Goal: Complete application form

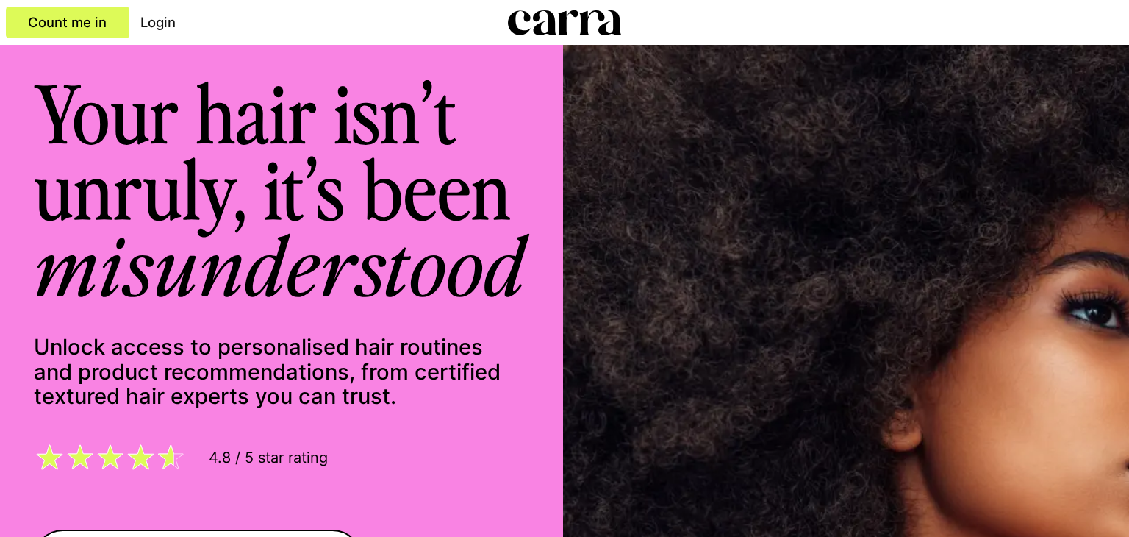
scroll to position [0, 1355]
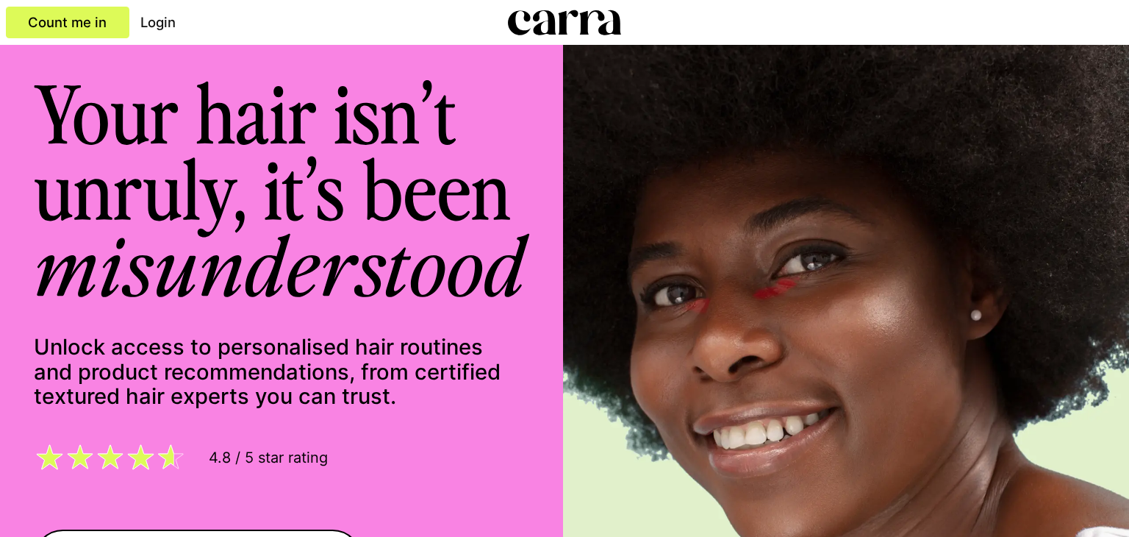
click at [51, 10] on link "Count me in" at bounding box center [67, 23] width 123 height 32
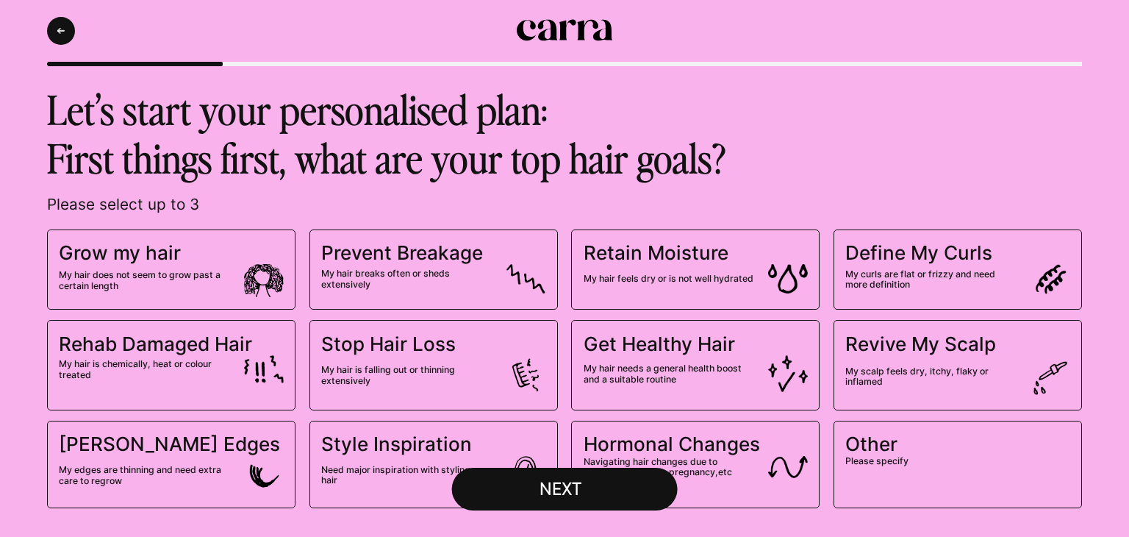
click at [533, 481] on div "NEXT" at bounding box center [565, 488] width 95 height 21
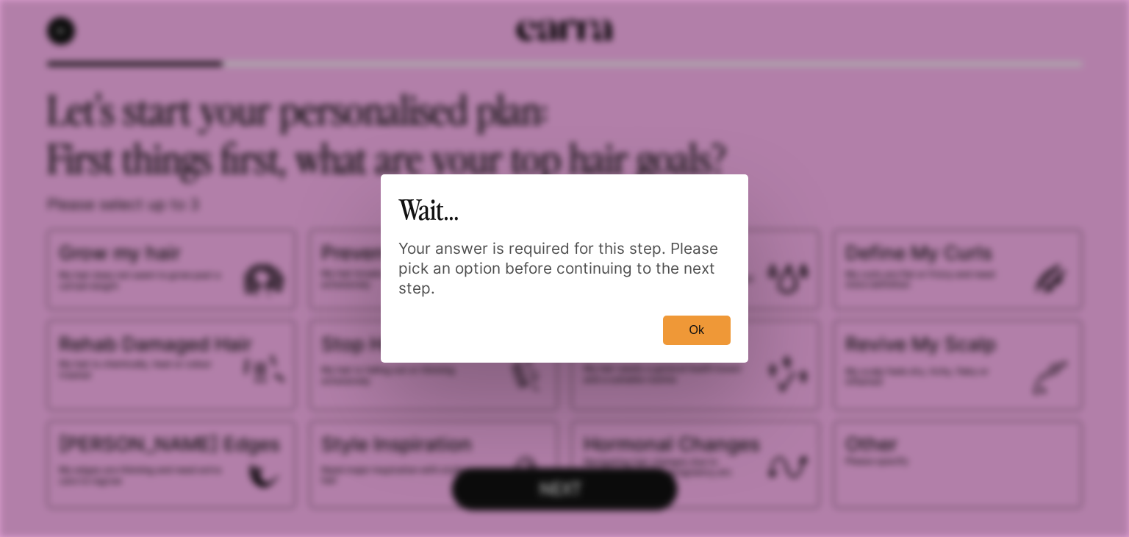
click at [678, 319] on button "Ok" at bounding box center [697, 329] width 68 height 29
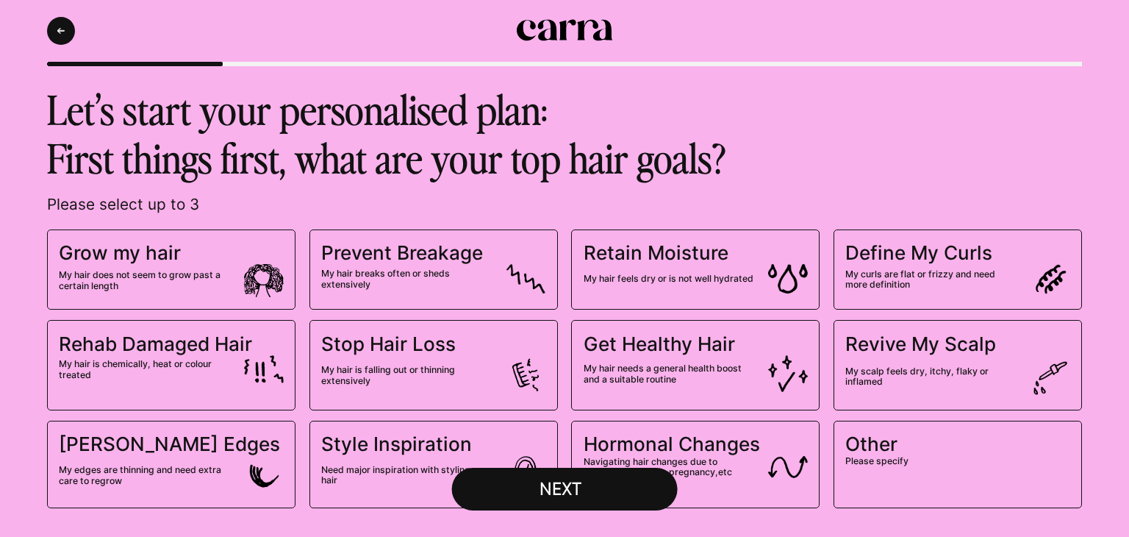
click at [262, 268] on img at bounding box center [264, 280] width 40 height 33
click at [0, 0] on input "Grow my hair My hair does not seem to grow past a certain length" at bounding box center [0, 0] width 0 height 0
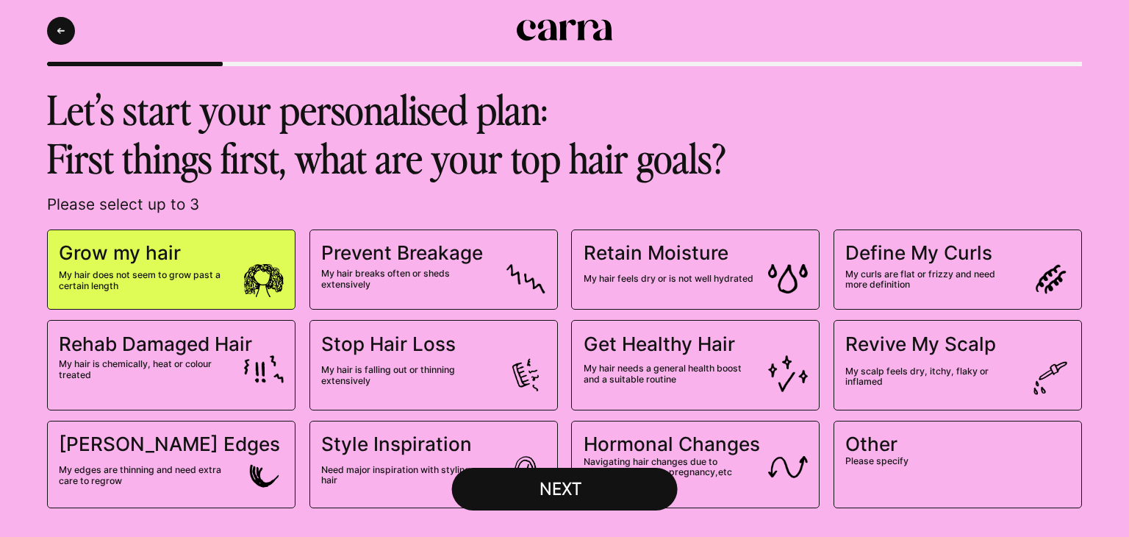
click at [554, 488] on div "NEXT" at bounding box center [565, 488] width 95 height 21
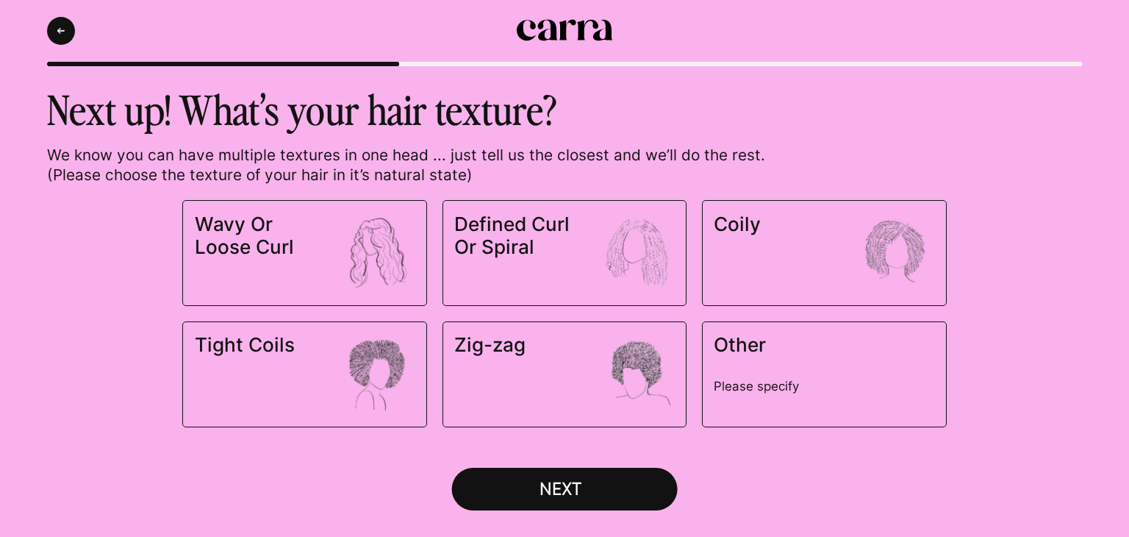
drag, startPoint x: 348, startPoint y: 390, endPoint x: 370, endPoint y: 398, distance: 23.5
click at [352, 390] on img at bounding box center [376, 372] width 79 height 79
click at [0, 0] on input "Tight Coils" at bounding box center [0, 0] width 0 height 0
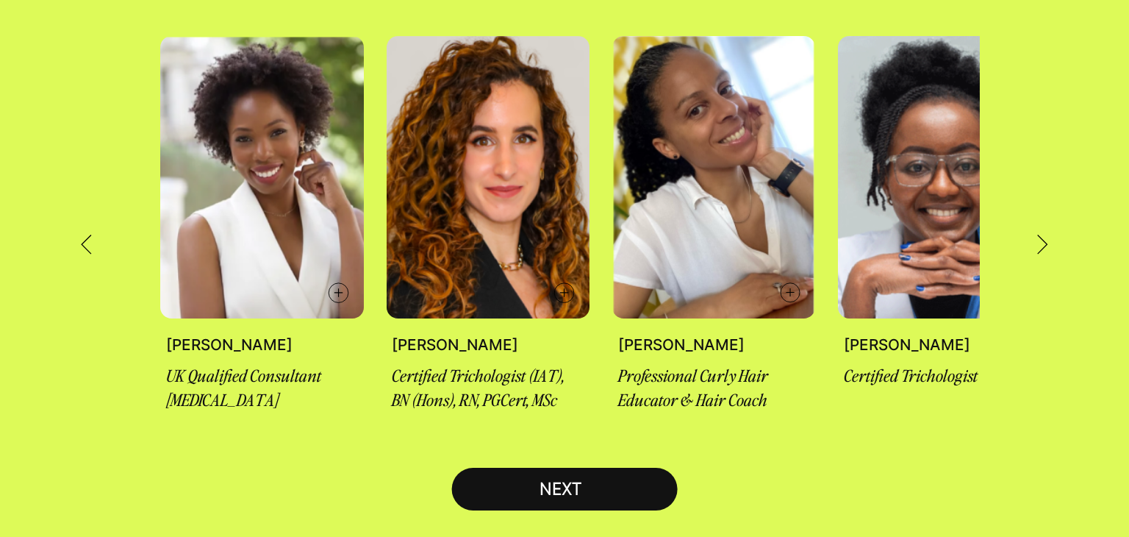
click at [537, 480] on div "NEXT" at bounding box center [565, 488] width 95 height 21
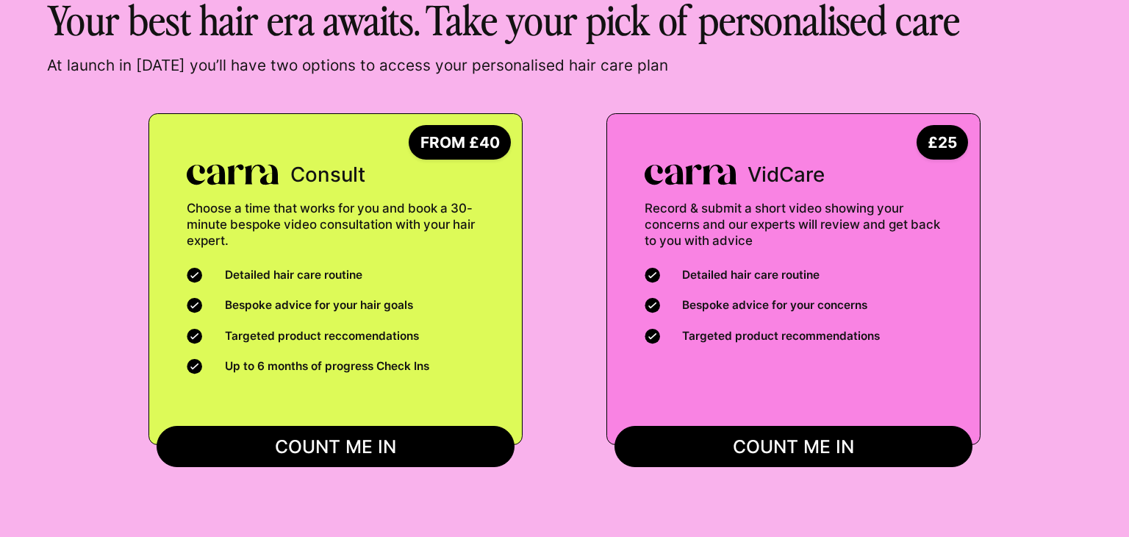
scroll to position [95, 0]
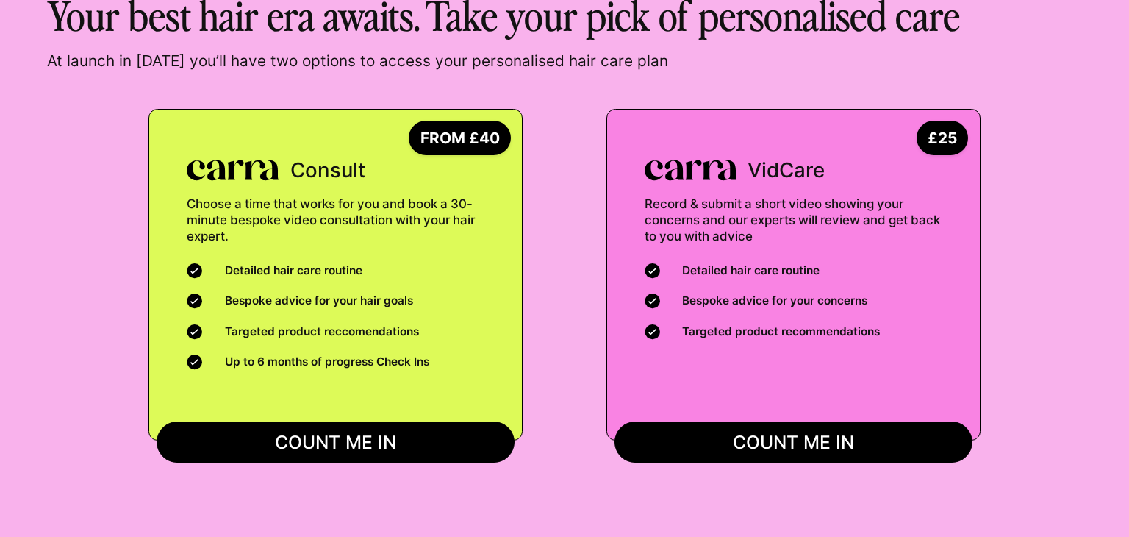
click at [678, 439] on button "COUNT ME IN" at bounding box center [794, 442] width 358 height 42
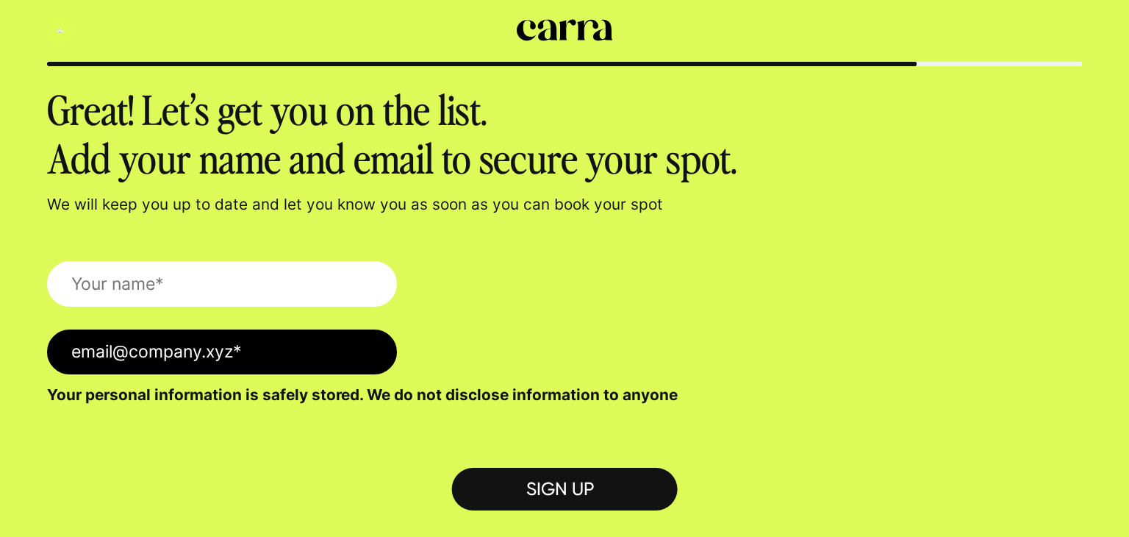
click at [57, 28] on icon "Back" at bounding box center [60, 31] width 7 height 6
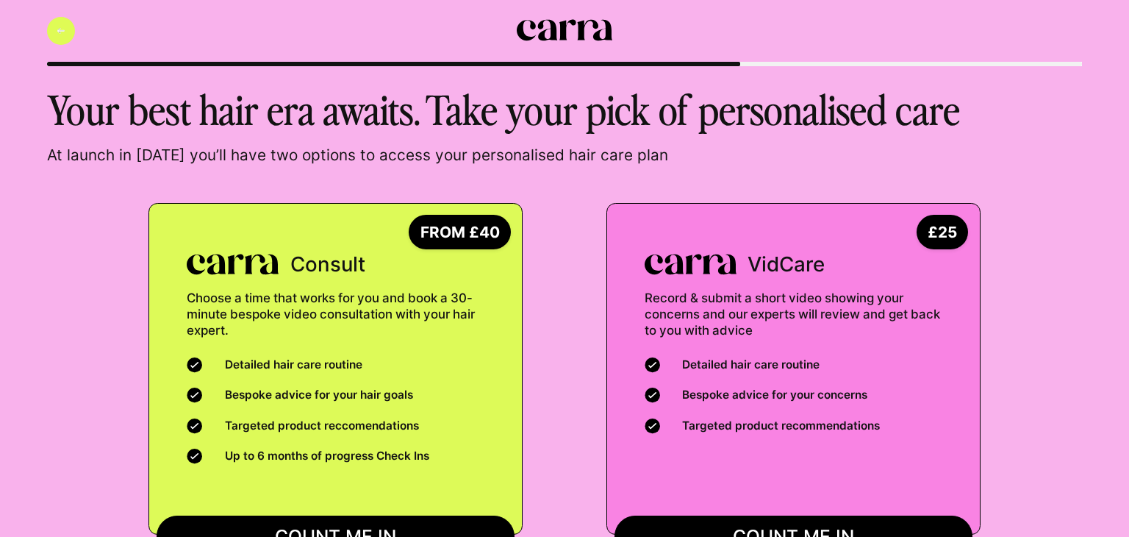
click at [52, 29] on button "Back" at bounding box center [61, 31] width 28 height 28
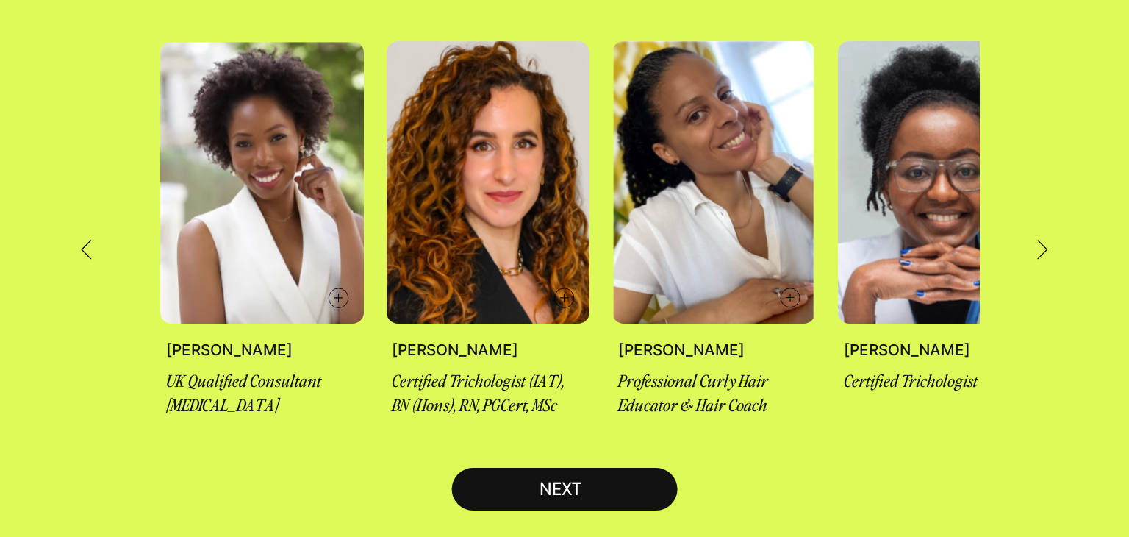
scroll to position [204, 0]
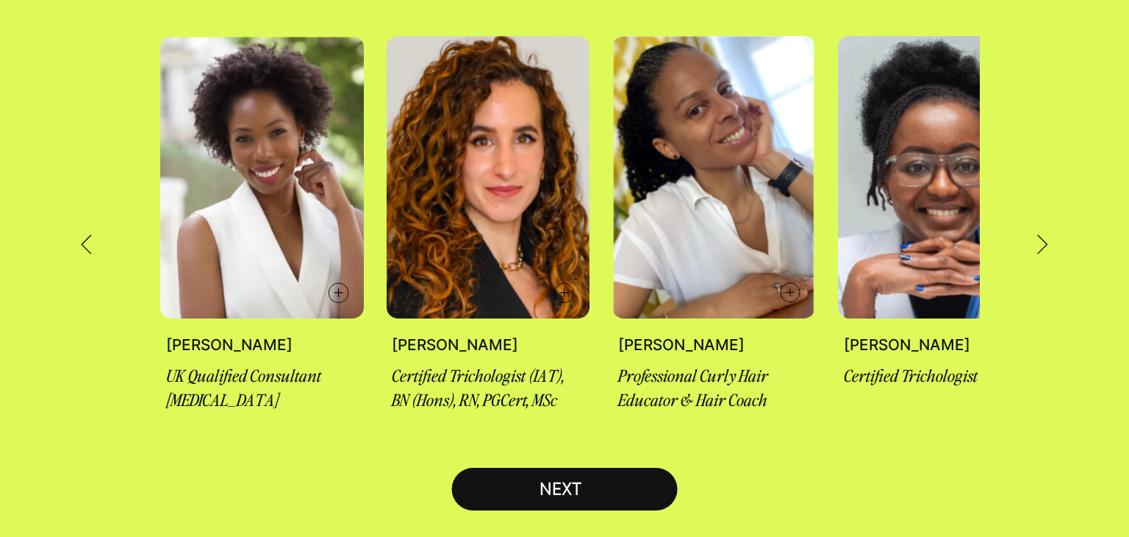
click at [1046, 234] on icon at bounding box center [1042, 244] width 11 height 21
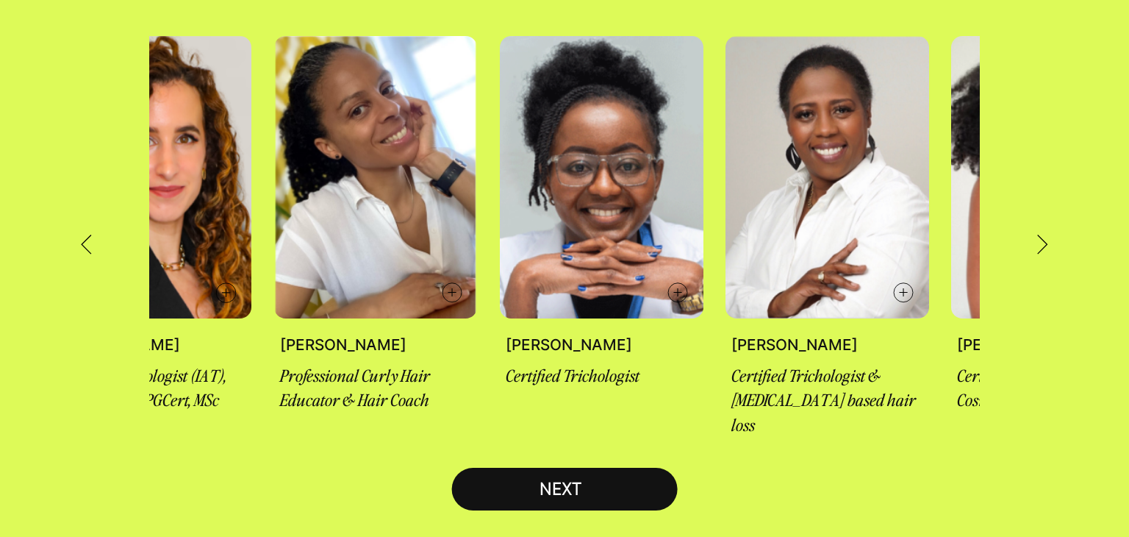
click at [1046, 234] on icon at bounding box center [1042, 244] width 11 height 21
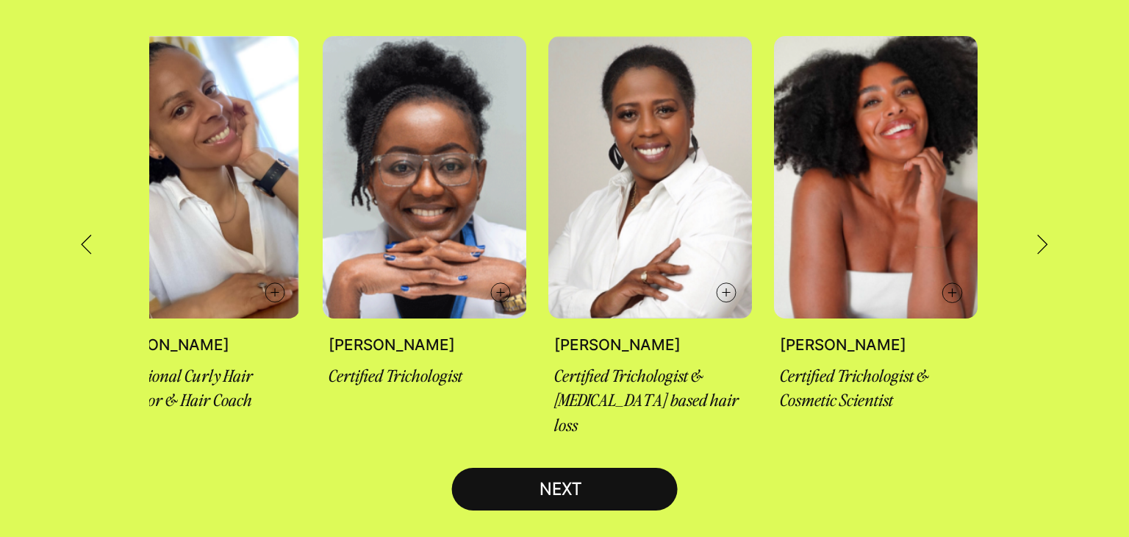
scroll to position [0, 524]
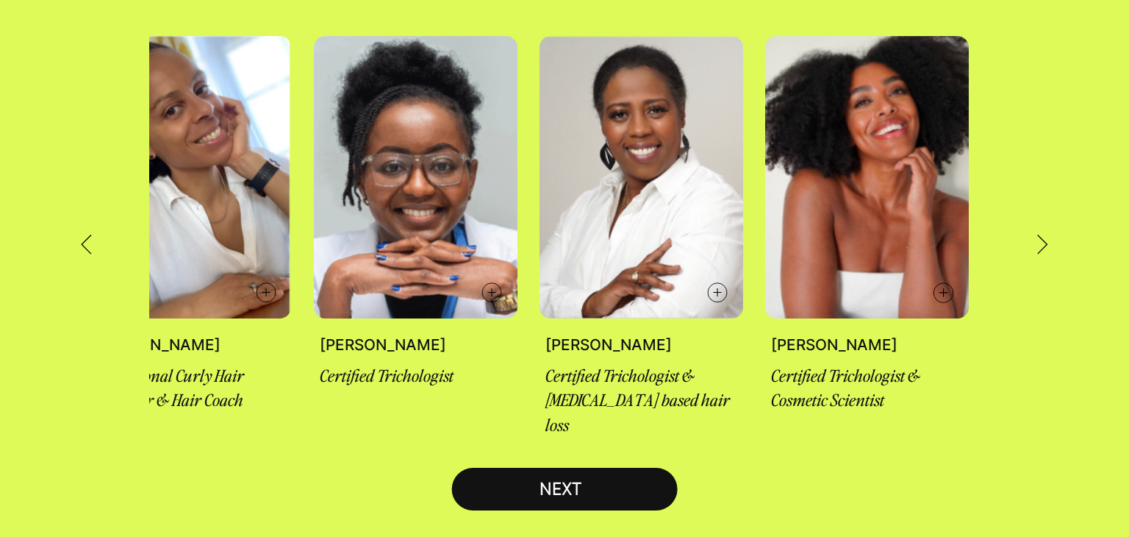
click at [1046, 234] on icon at bounding box center [1042, 244] width 11 height 21
click at [96, 234] on div at bounding box center [115, 244] width 68 height 21
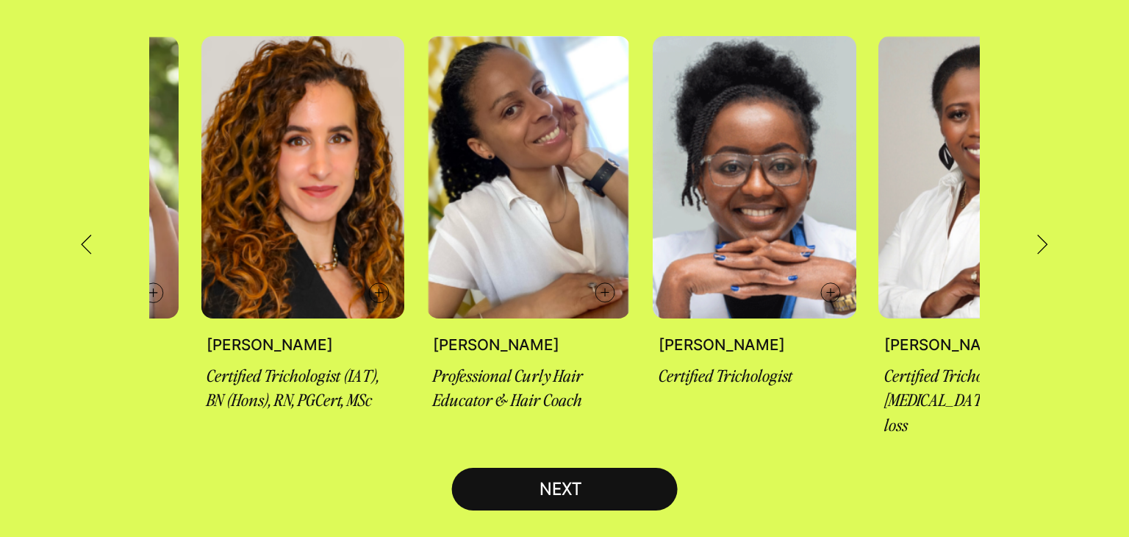
click at [96, 234] on div at bounding box center [115, 244] width 68 height 21
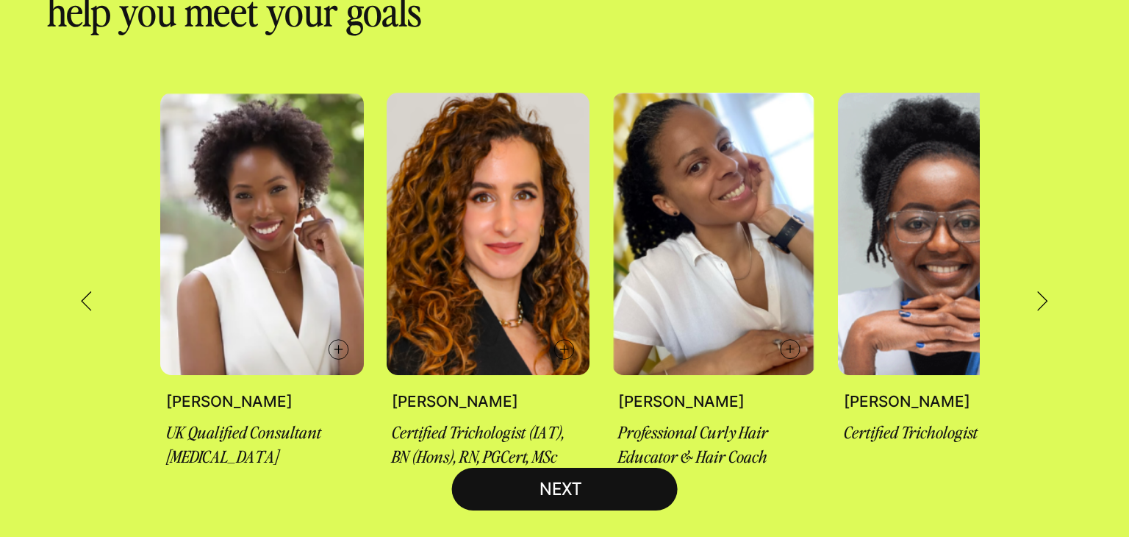
scroll to position [0, 0]
